Goal: Find specific page/section: Find specific page/section

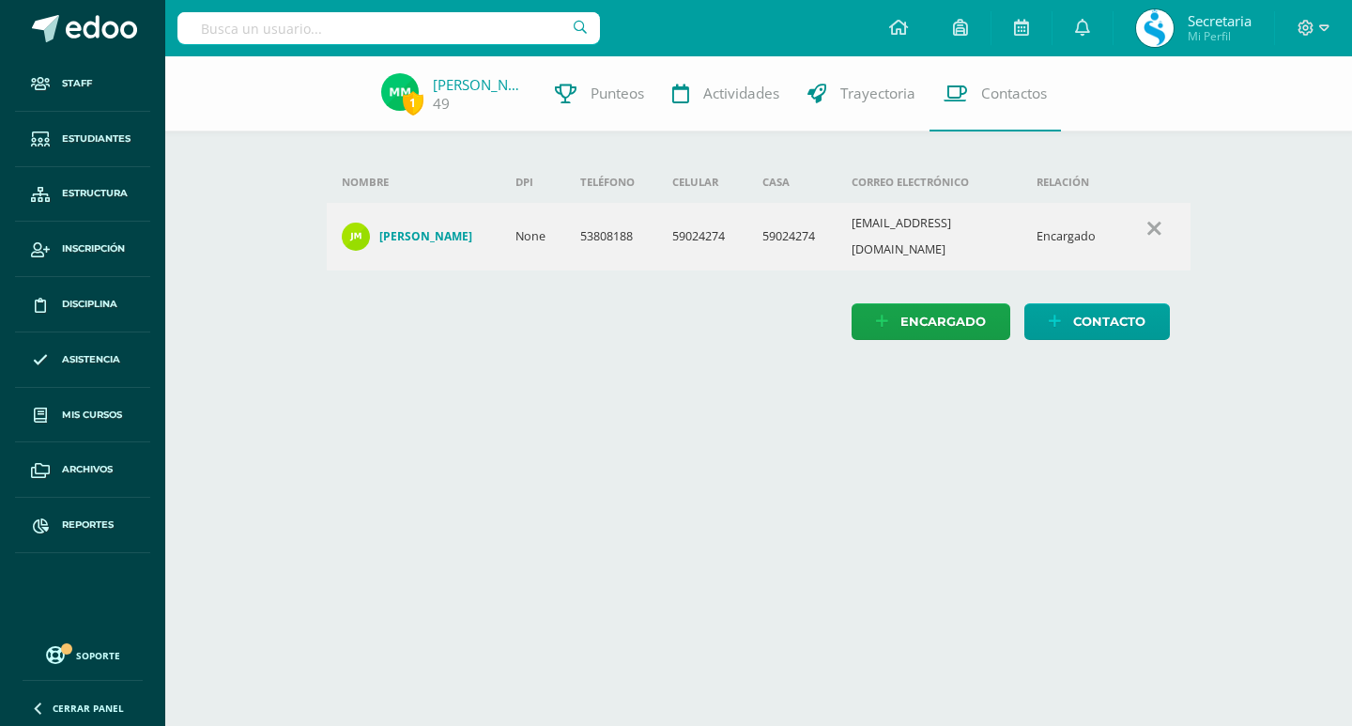
click at [300, 52] on div at bounding box center [388, 28] width 423 height 56
click at [308, 28] on input "text" at bounding box center [388, 28] width 423 height 32
type input "shantie lopez"
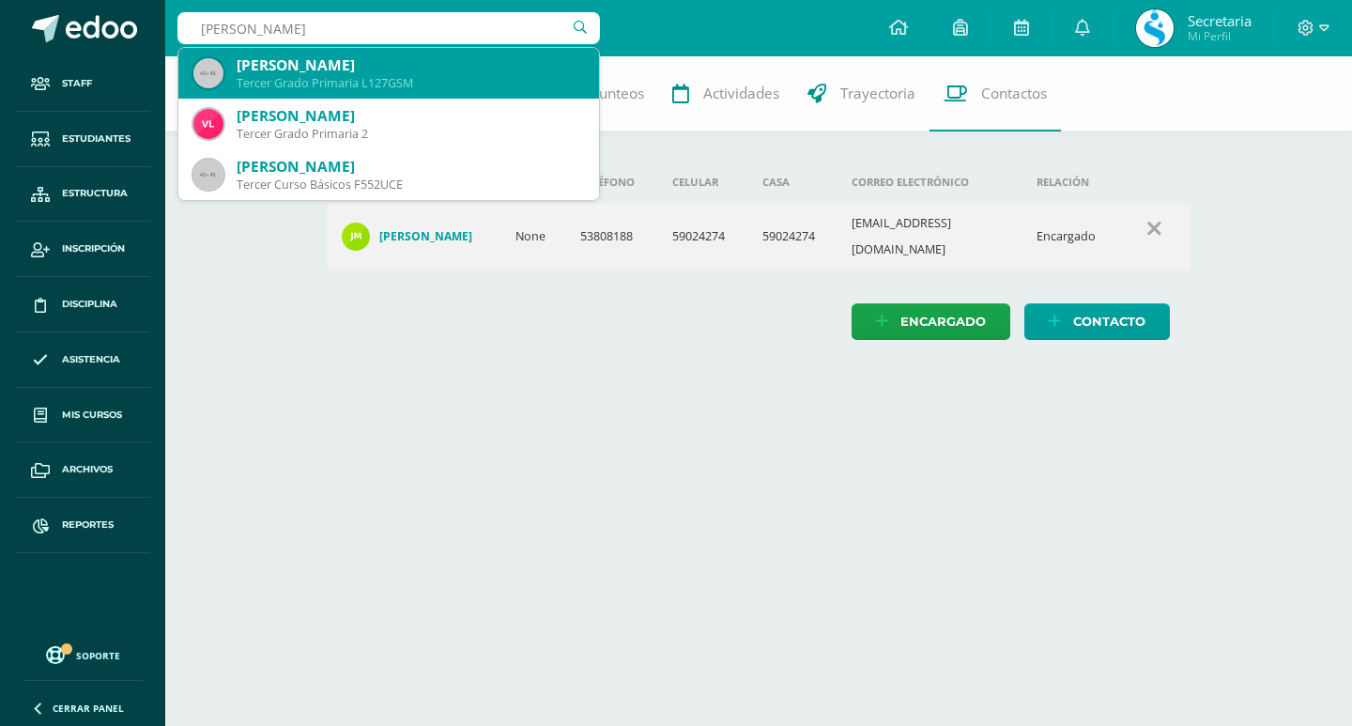
click at [301, 68] on div "[PERSON_NAME]" at bounding box center [410, 65] width 347 height 20
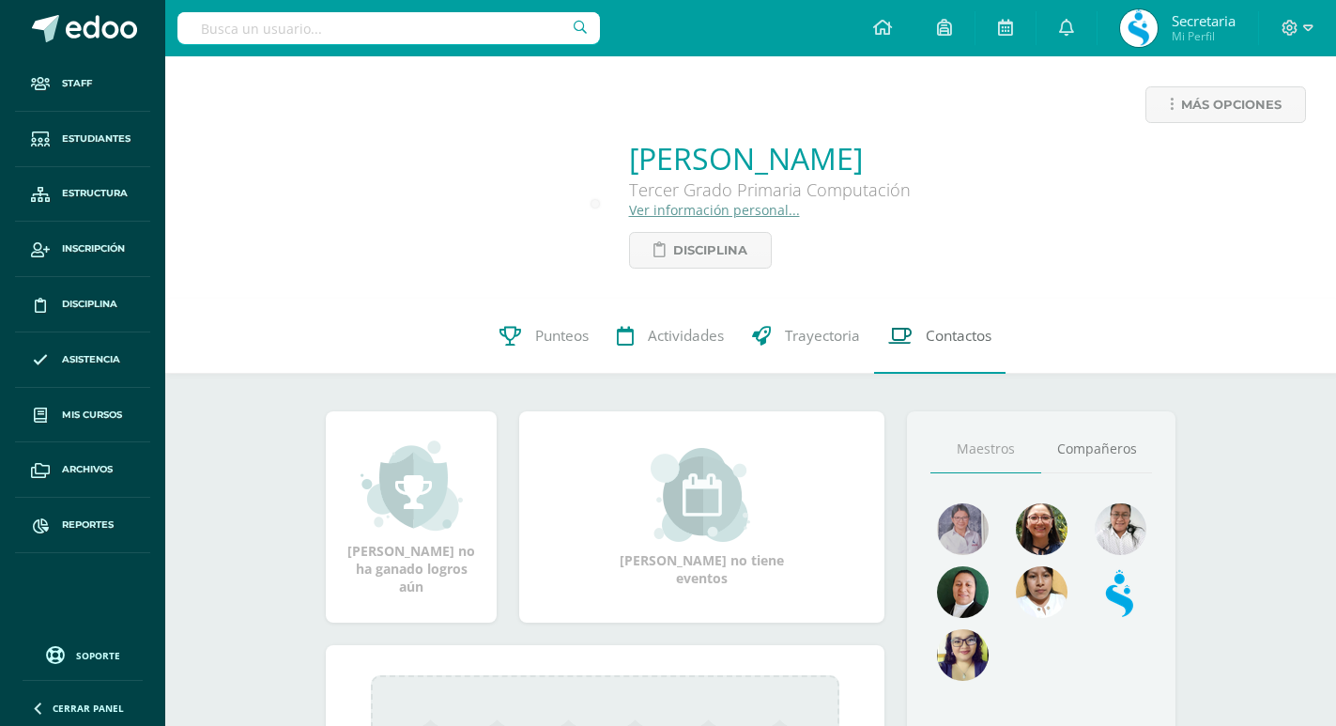
click at [971, 342] on span "Contactos" at bounding box center [959, 336] width 66 height 20
